Goal: Task Accomplishment & Management: Manage account settings

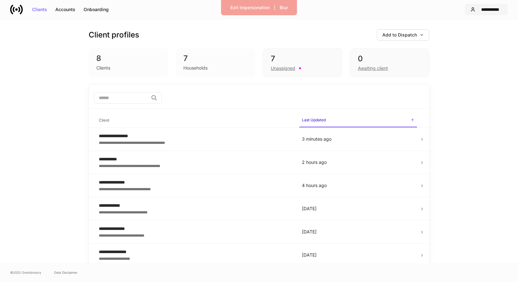
click at [484, 11] on div "**********" at bounding box center [490, 9] width 24 height 4
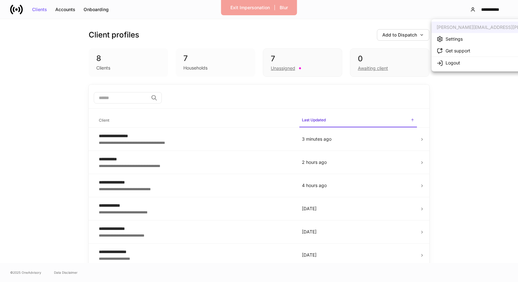
click at [471, 39] on li "Settings" at bounding box center [512, 39] width 160 height 12
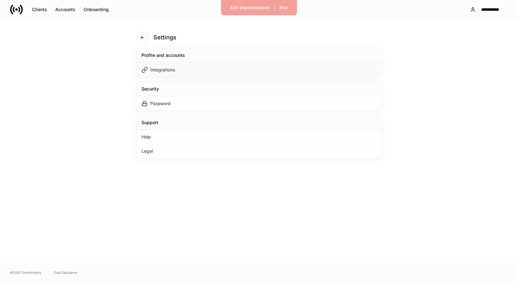
click at [313, 72] on div "Integrations" at bounding box center [258, 70] width 245 height 14
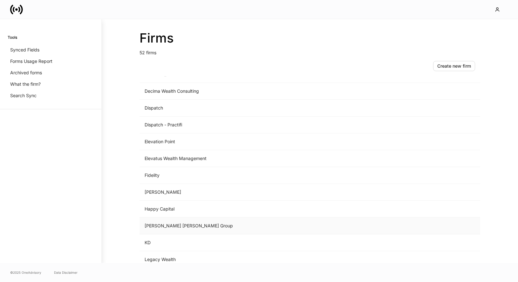
scroll to position [265, 0]
click at [174, 174] on td "Dispatch" at bounding box center [257, 175] width 235 height 17
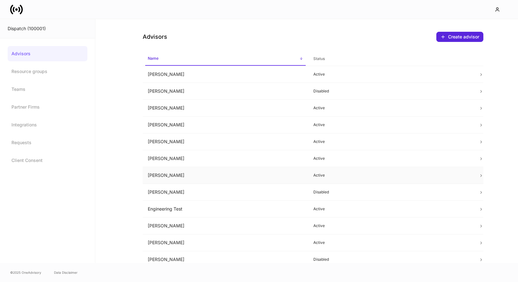
click at [401, 172] on td "Active" at bounding box center [391, 175] width 166 height 17
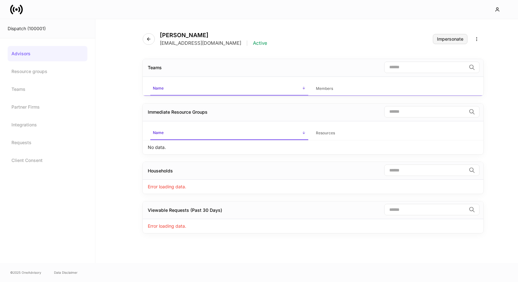
click at [449, 40] on div "Impersonate" at bounding box center [450, 39] width 26 height 4
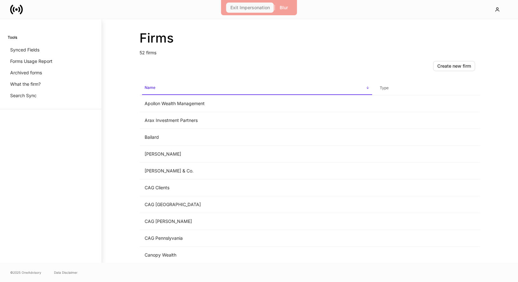
click at [259, 10] on button "Exit Impersonation" at bounding box center [250, 8] width 48 height 10
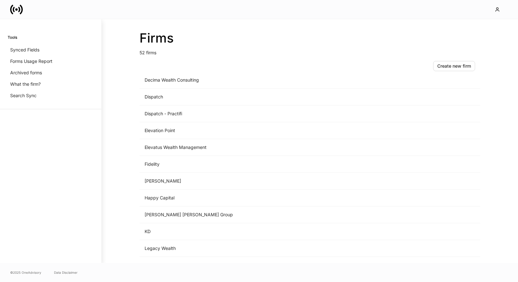
scroll to position [378, 0]
